Goal: Use online tool/utility: Utilize a website feature to perform a specific function

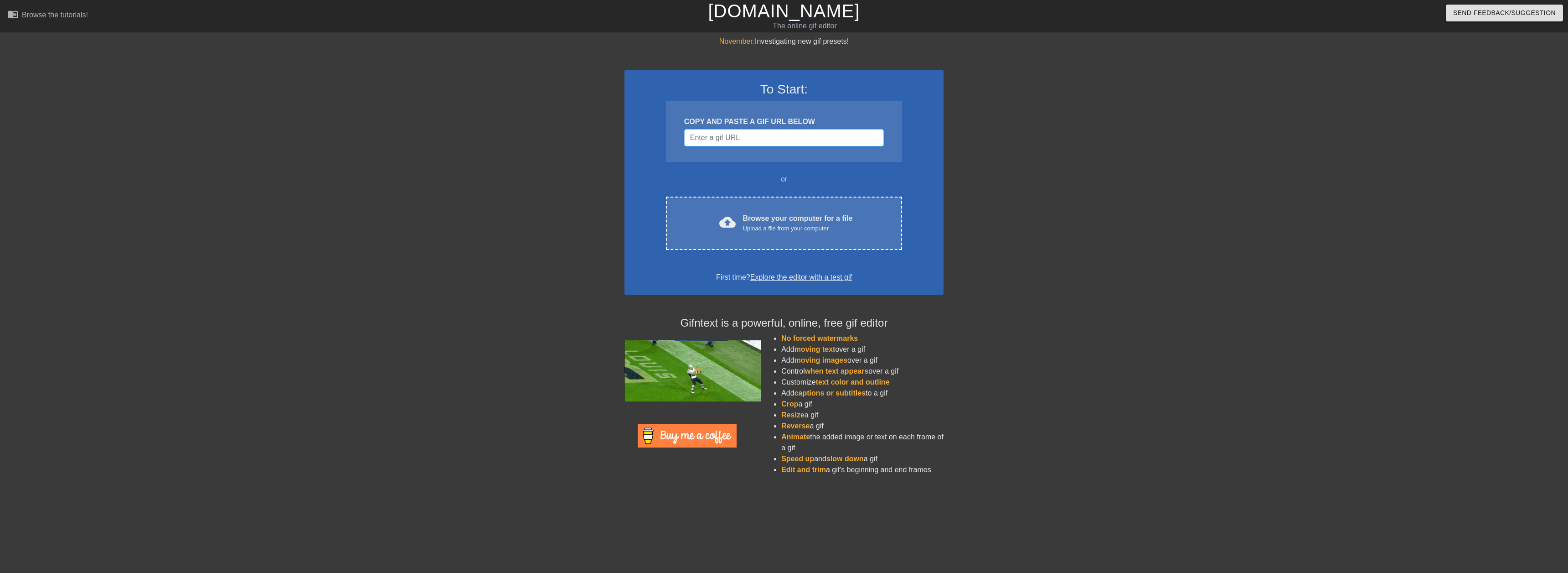
click at [721, 135] on input "Username" at bounding box center [784, 138] width 200 height 17
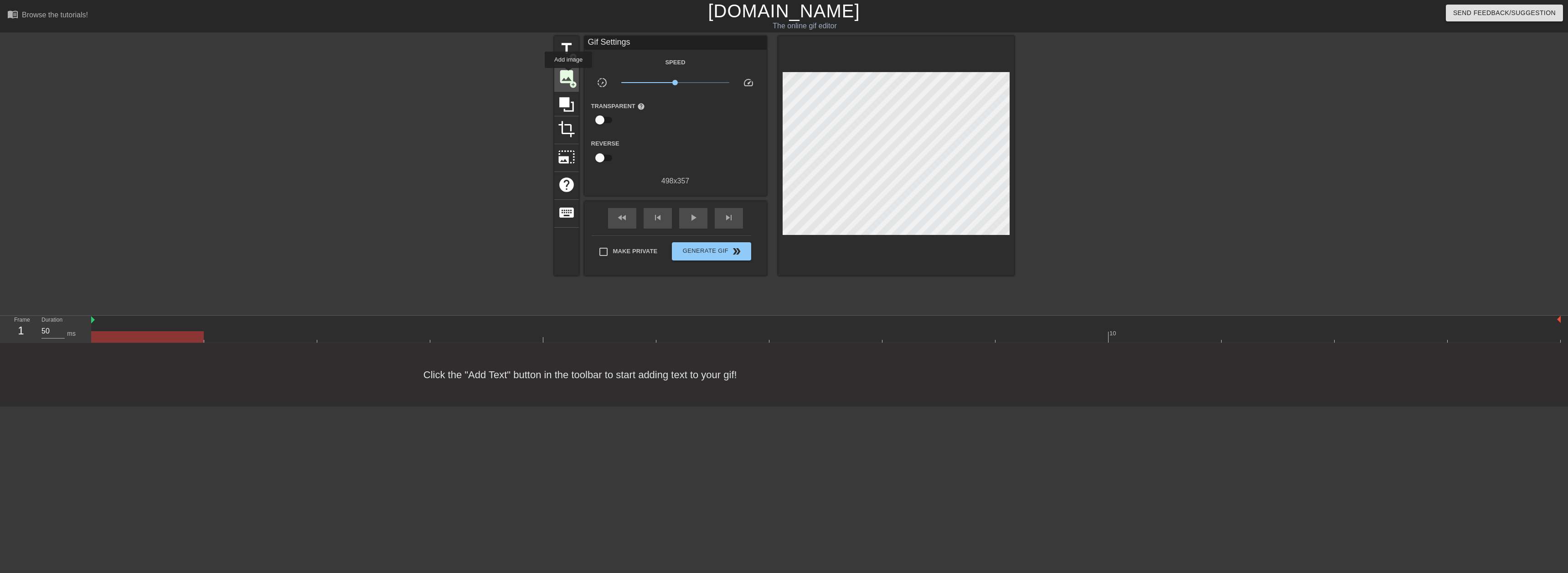
click at [569, 74] on span "image" at bounding box center [567, 77] width 17 height 17
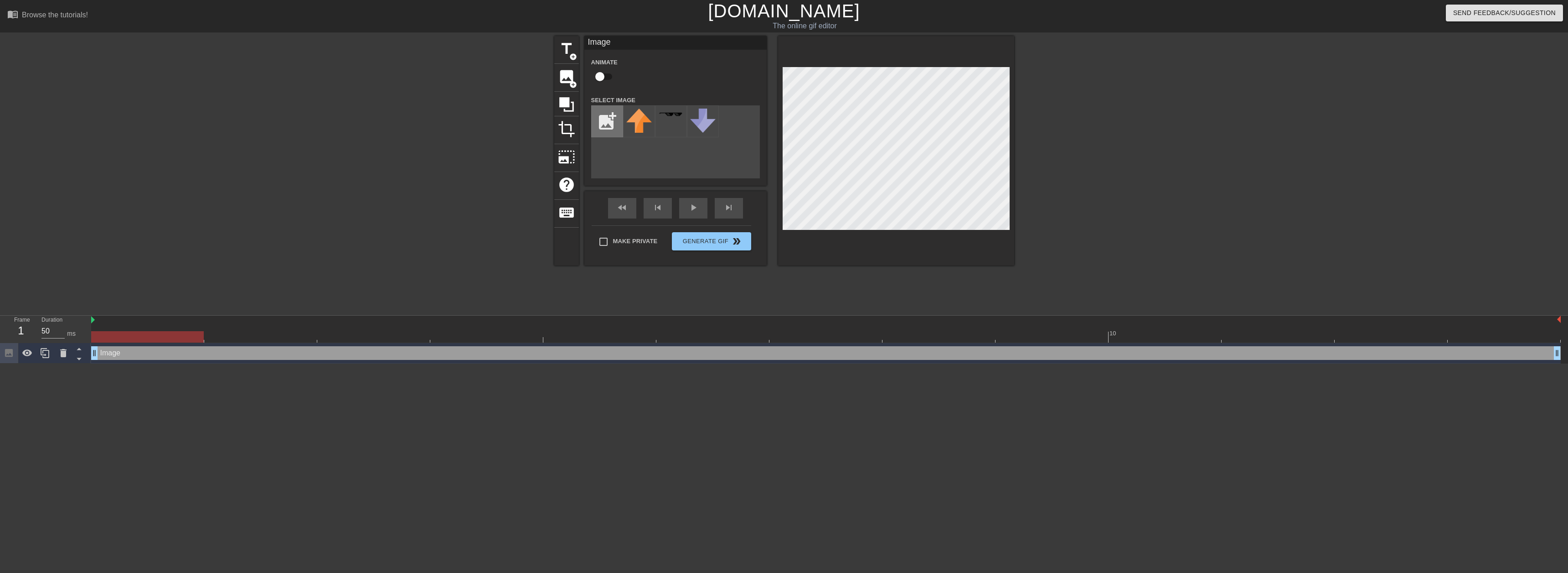
click at [604, 123] on input "file" at bounding box center [607, 121] width 31 height 31
type input "C:\fakepath\[PERSON_NAME].png"
click at [637, 126] on img at bounding box center [639, 122] width 26 height 29
click at [726, 58] on div "Animate" at bounding box center [676, 71] width 183 height 29
click at [571, 77] on span "image" at bounding box center [567, 77] width 17 height 17
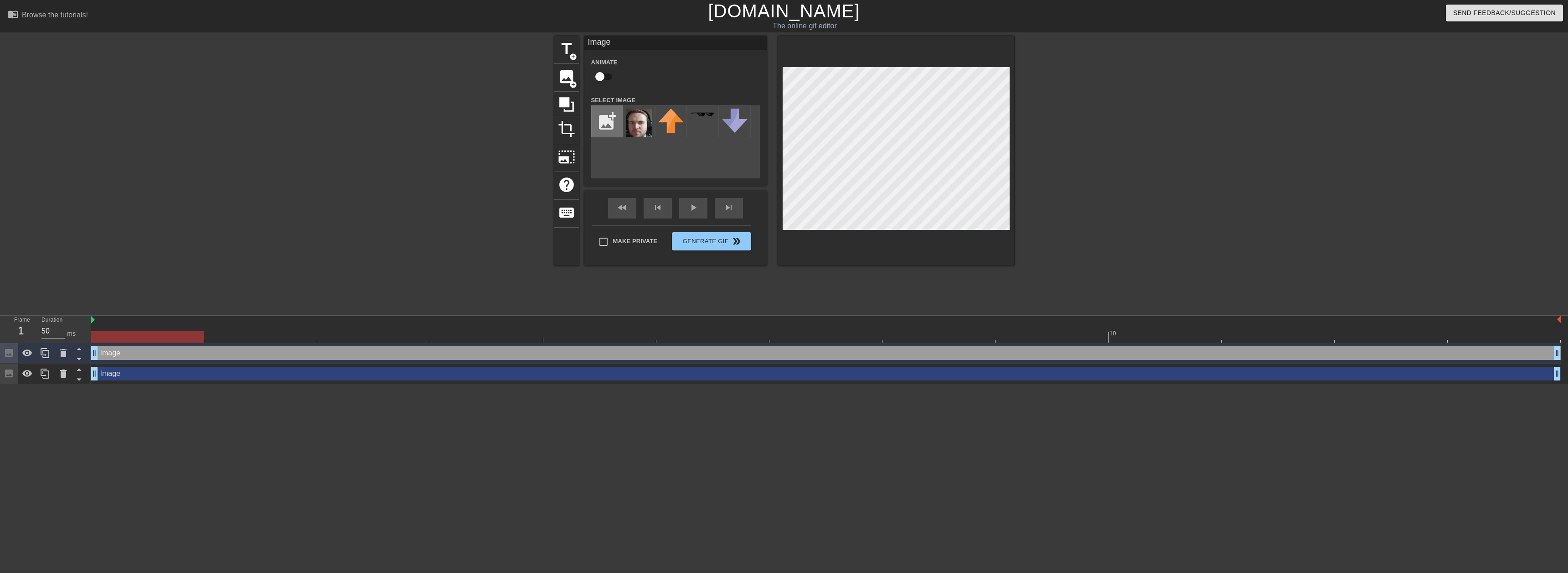
click at [607, 113] on input "file" at bounding box center [607, 121] width 31 height 31
click at [609, 125] on input "file" at bounding box center [607, 121] width 31 height 31
type input "C:\fakepath\[PERSON_NAME].png"
click at [676, 130] on img at bounding box center [671, 122] width 26 height 29
click at [645, 132] on img at bounding box center [639, 123] width 26 height 29
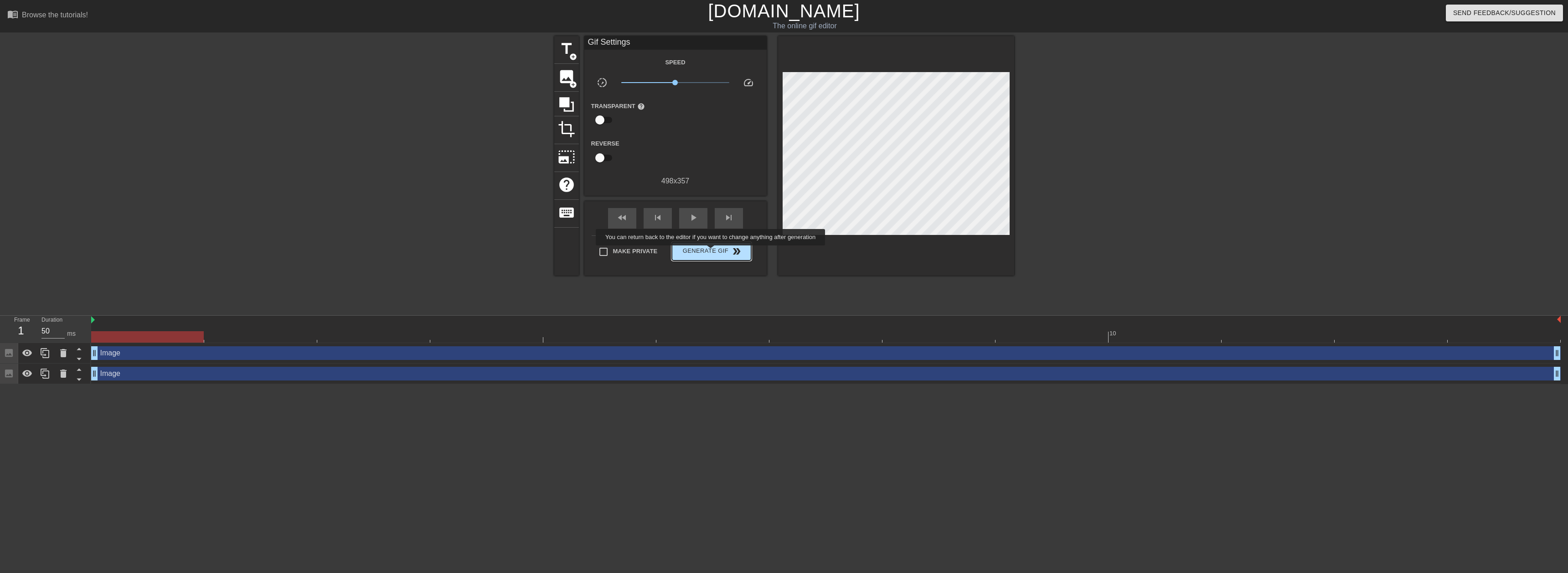
click at [712, 251] on span "Generate Gif double_arrow" at bounding box center [712, 251] width 72 height 11
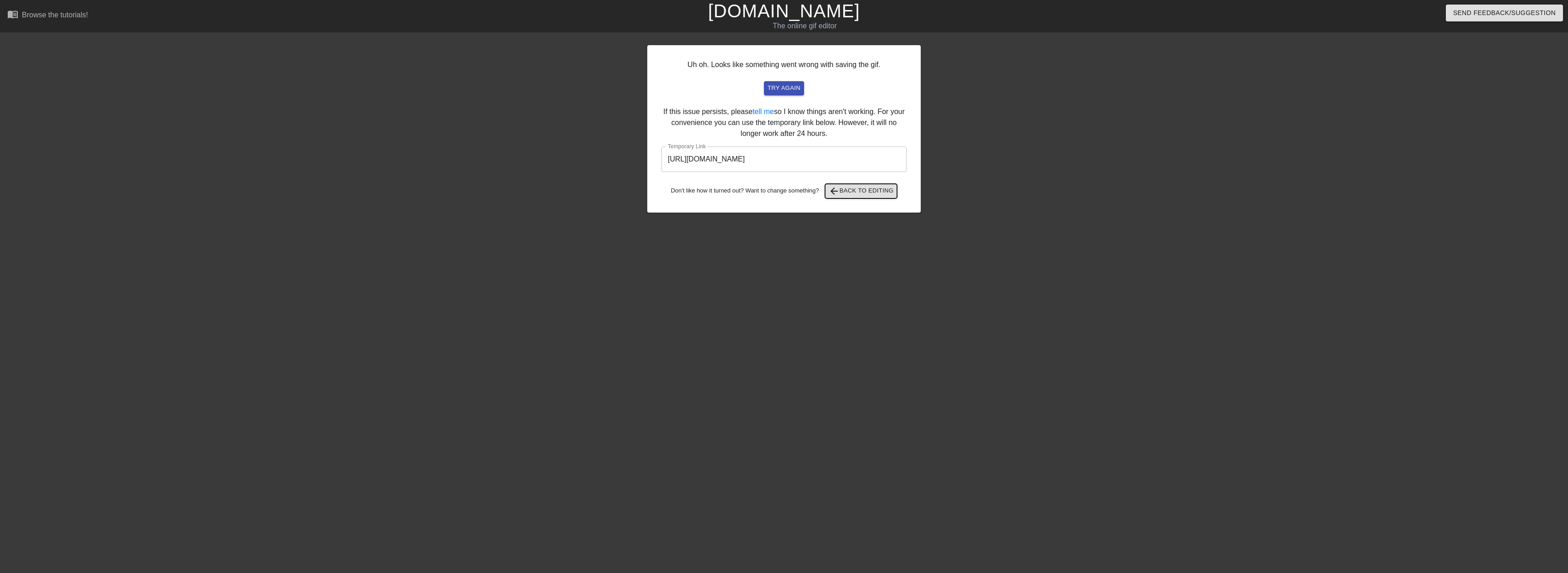
click at [859, 188] on span "arrow_back Back to Editing" at bounding box center [861, 191] width 65 height 11
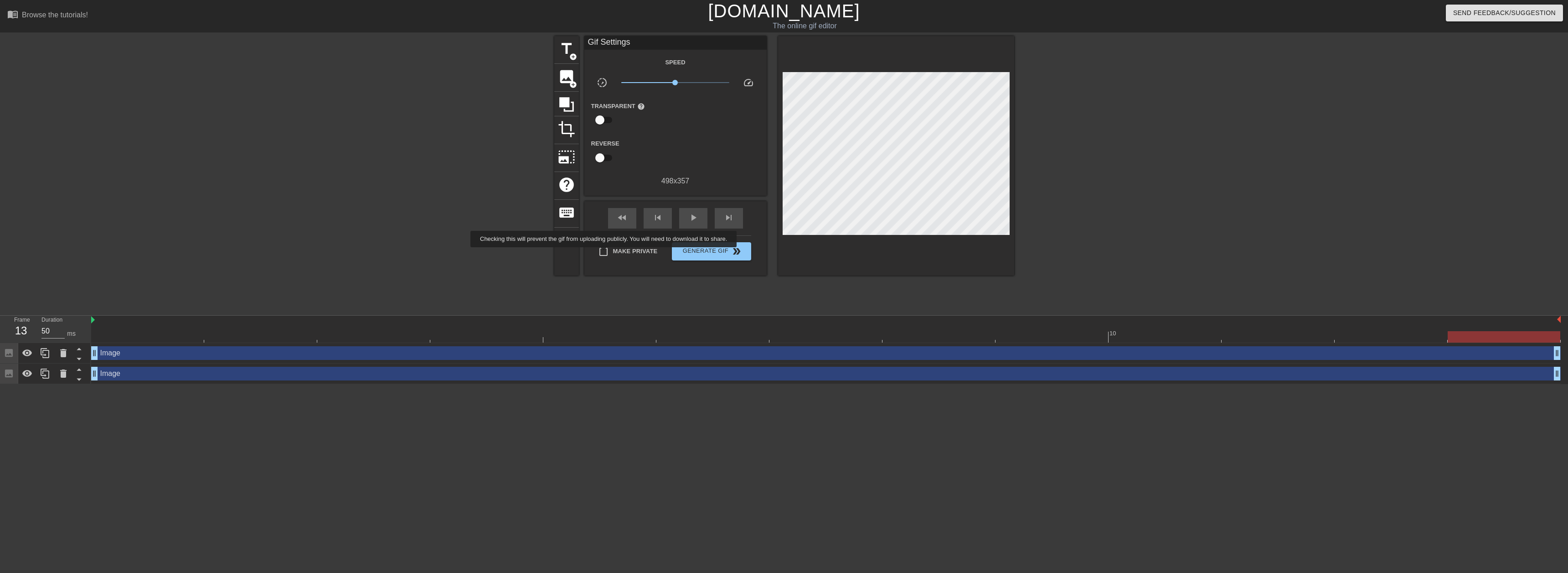
click at [603, 253] on input "Make Private" at bounding box center [603, 251] width 19 height 19
checkbox input "true"
click at [709, 251] on span "Generate Gif double_arrow" at bounding box center [712, 251] width 72 height 11
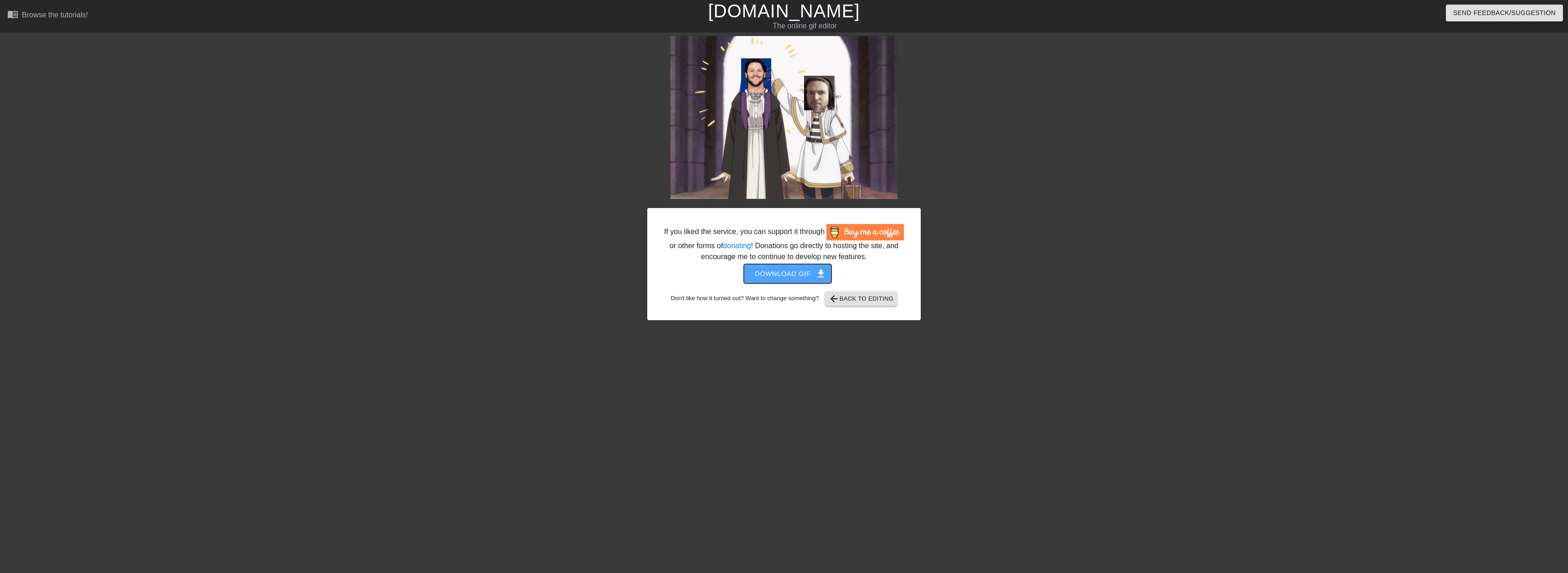
click at [779, 273] on span "Download gif get_app" at bounding box center [788, 273] width 66 height 12
